Goal: Information Seeking & Learning: Stay updated

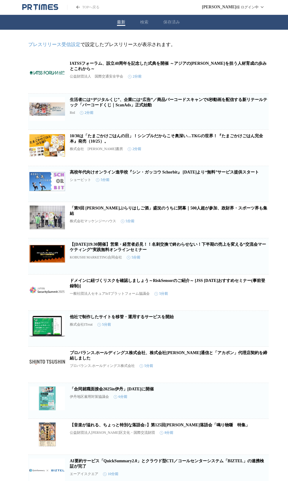
drag, startPoint x: 254, startPoint y: 0, endPoint x: 13, endPoint y: 78, distance: 253.4
click at [13, 78] on div "プレスリリース受信設定 で設定したプレスリリースが表示されます。 IATSSフォーラム、設立40周年を記念した式典を開催 ～アジアの[PERSON_NAME]…" at bounding box center [148, 415] width 297 height 771
click at [239, 81] on icon "button" at bounding box center [237, 77] width 7 height 7
click at [186, 174] on link "高校年代向けオンライン進学校『シン・ガッコウ Schorbit』 [DATE]より“無料”サービス提供スタート" at bounding box center [164, 172] width 189 height 4
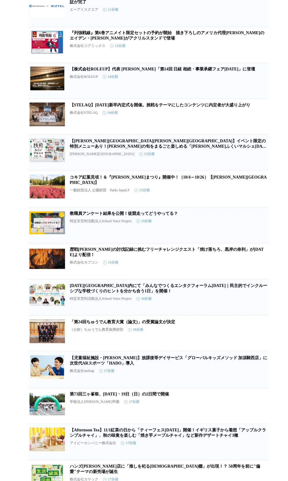
scroll to position [529, 0]
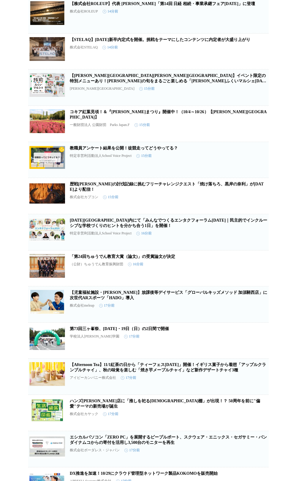
click at [240, 166] on icon "button" at bounding box center [237, 162] width 7 height 7
click at [161, 150] on link "教職員アンケート結果を公開！徒競走ってどうやってる？" at bounding box center [124, 148] width 108 height 4
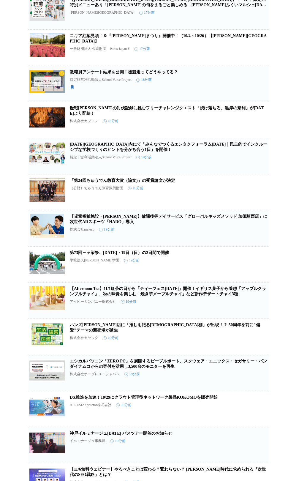
scroll to position [770, 0]
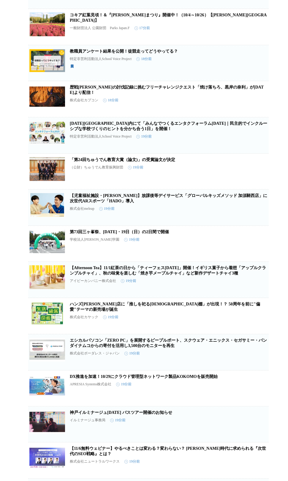
click at [162, 162] on link "「第24回ちゅうでん教育大賞（論文)」の受賞論文が決定" at bounding box center [122, 159] width 105 height 4
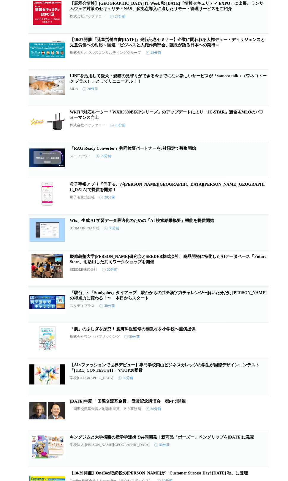
scroll to position [1618, 0]
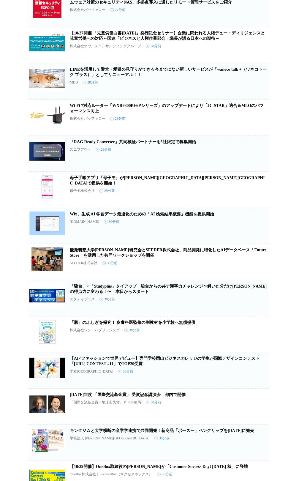
click at [128, 216] on link "Wix、生成 AI 学習データ最適化のための「AI 検索結果概要」機能を提供開始" at bounding box center [142, 214] width 144 height 4
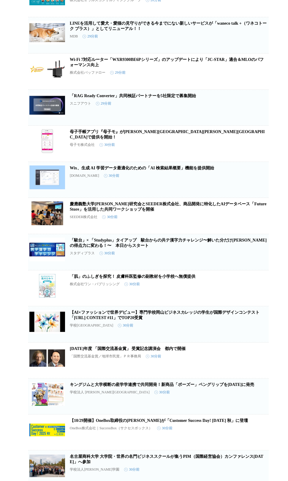
scroll to position [1665, 0]
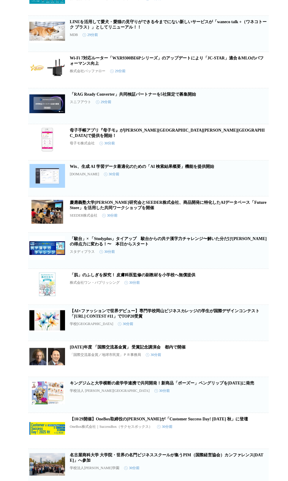
click at [135, 246] on link "「駿台」× 「Studyplus」タイアップ　駿台からの共テ漢字力チャレンジ〜解いた分だけ未来の得点力に変わる！〜　本日からスタート" at bounding box center [168, 241] width 197 height 10
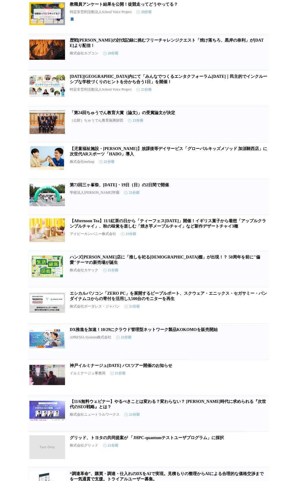
scroll to position [1452, 0]
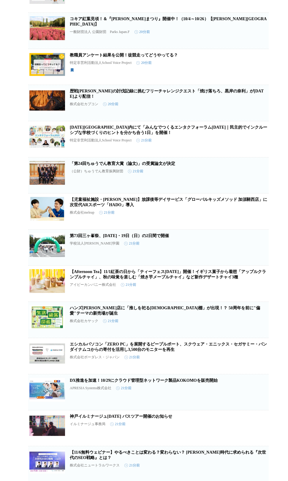
click at [140, 135] on link "[DATE][GEOGRAPHIC_DATA]内にて「みんなでつくるエンタクフォーラム[DATE]｜民主的でインクルーシブな学校づくりのヒントを分かち合う1日…" at bounding box center [169, 130] width 198 height 10
click at [239, 145] on icon "button" at bounding box center [237, 141] width 7 height 7
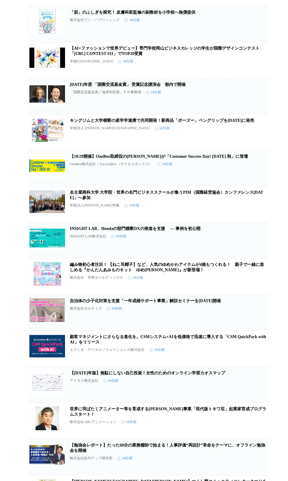
scroll to position [2620, 0]
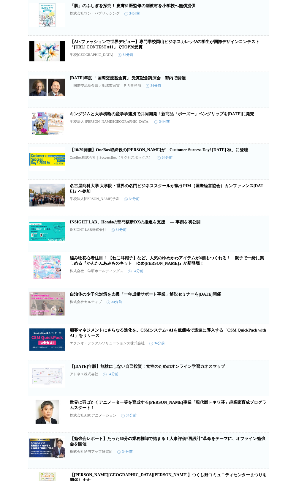
click at [108, 116] on link "キングジムと大学横断の産学学連携で共同開発！新商品「ポーズー」ペングリップを10月3日に発売" at bounding box center [162, 114] width 184 height 4
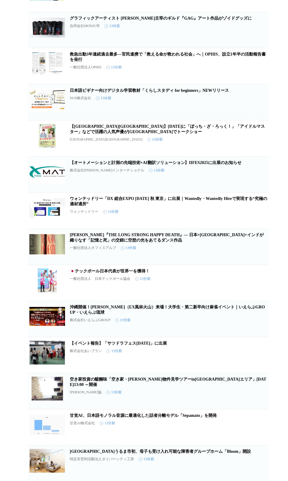
scroll to position [0, 0]
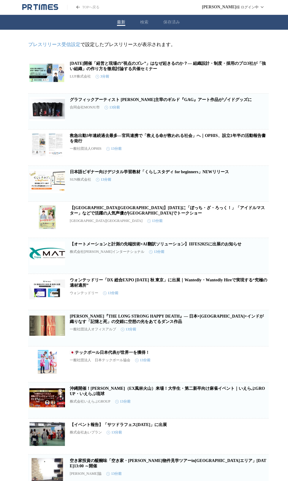
click at [158, 174] on link "日本語ビギナー向けデジタル学習教材「くらしスタディ for beginners」NEWリリース" at bounding box center [149, 171] width 159 height 4
click at [238, 189] on icon "button" at bounding box center [237, 185] width 7 height 7
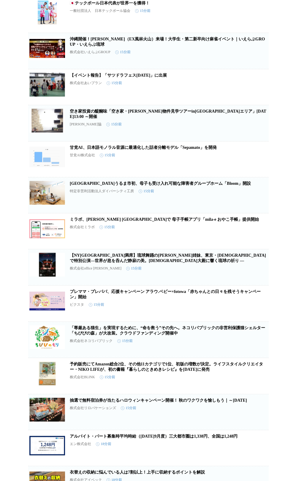
scroll to position [356, 0]
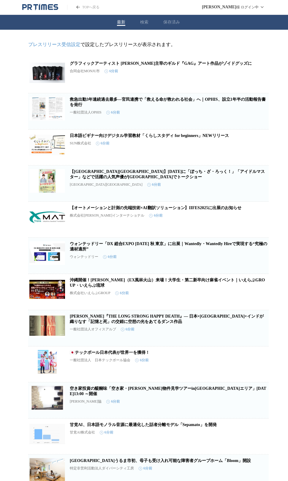
click at [239, 80] on icon "button" at bounding box center [238, 77] width 4 height 5
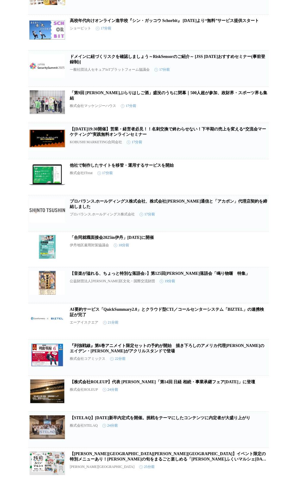
scroll to position [791, 0]
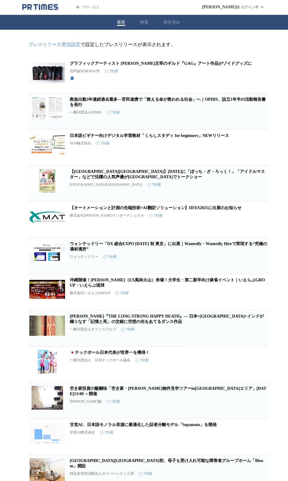
click at [175, 22] on button "保存済み" at bounding box center [171, 22] width 17 height 5
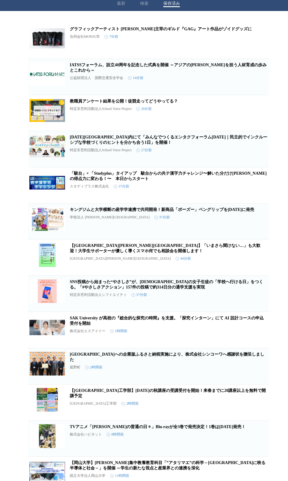
scroll to position [47, 0]
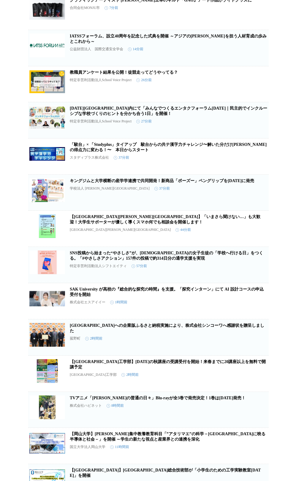
click at [147, 369] on link "【東京大学メタバース工学部】2025年の秋講座の受講受付を開始！来春までに20講座以上を無料で開講予定" at bounding box center [168, 364] width 196 height 10
